Goal: Check status: Check status

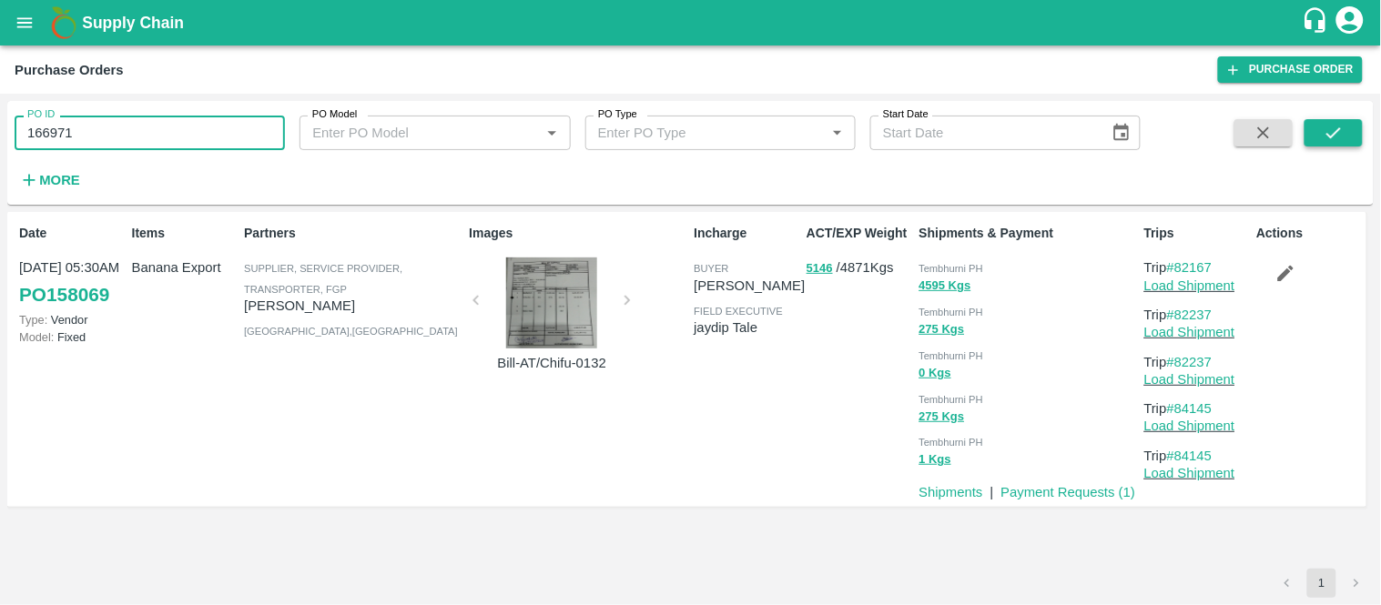
type input "166971"
click at [1354, 141] on button "submit" at bounding box center [1333, 132] width 58 height 27
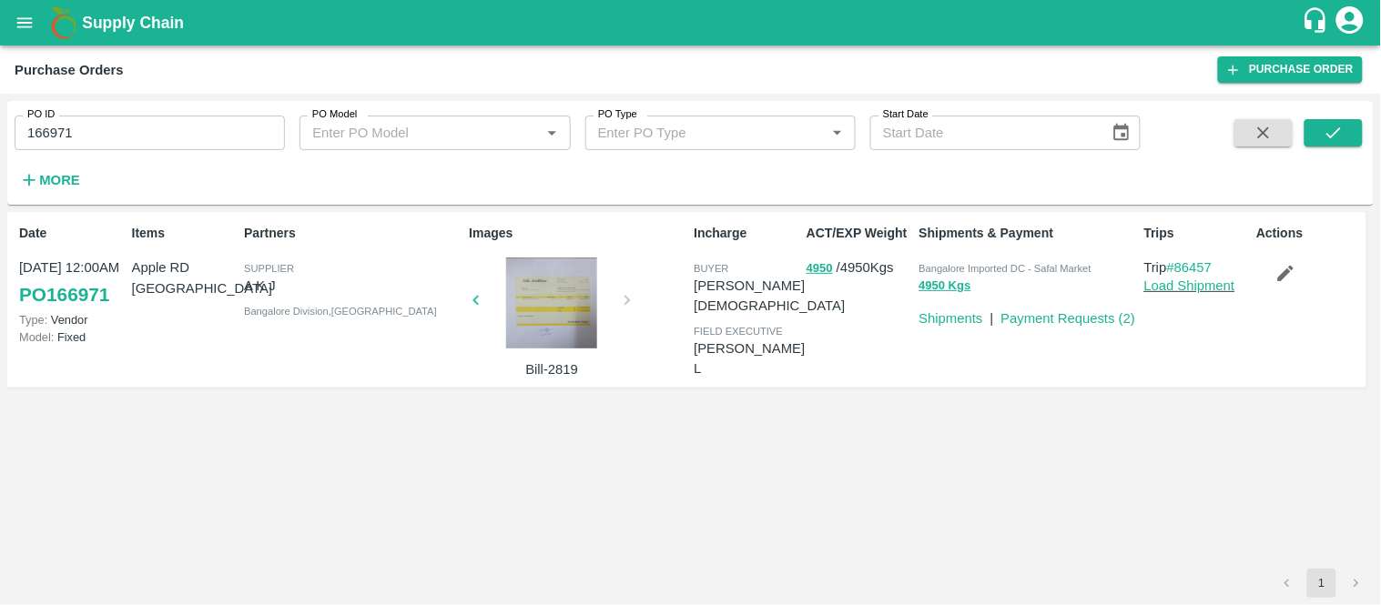
click at [957, 265] on span "Bangalore Imported DC - Safal Market" at bounding box center [1005, 268] width 172 height 11
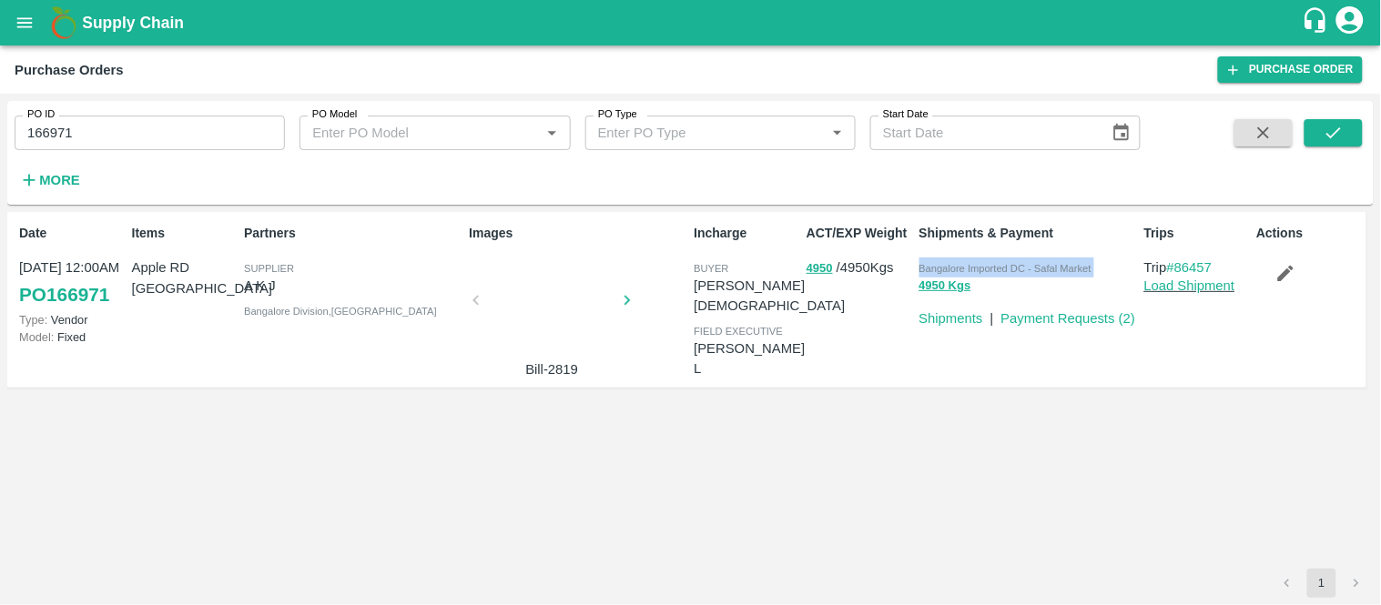
click at [957, 265] on span "Bangalore Imported DC - Safal Market" at bounding box center [1005, 268] width 172 height 11
copy p "Bangalore Imported DC - Safal Market 4950 Kgs"
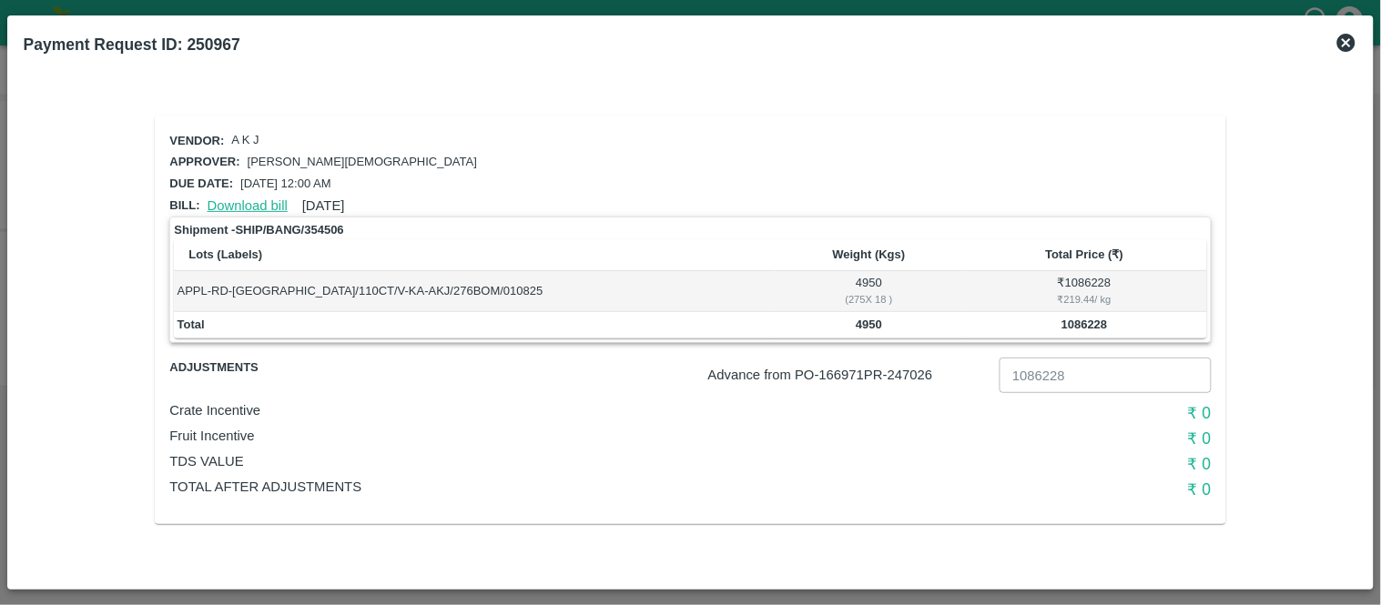
click at [218, 200] on link "Download bill" at bounding box center [248, 205] width 80 height 15
